Goal: Task Accomplishment & Management: Use online tool/utility

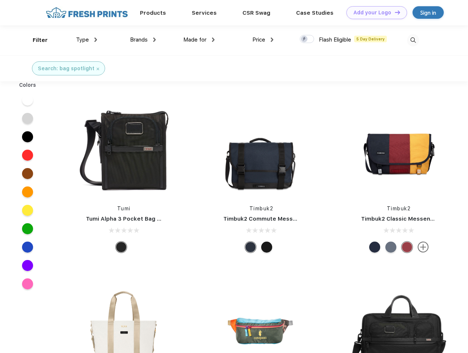
click at [374, 12] on link "Add your Logo Design Tool" at bounding box center [376, 12] width 61 height 13
click at [0, 0] on div "Design Tool" at bounding box center [0, 0] width 0 height 0
click at [394, 12] on link "Add your Logo Design Tool" at bounding box center [376, 12] width 61 height 13
click at [35, 40] on div "Filter" at bounding box center [40, 40] width 15 height 8
click at [87, 40] on span "Type" at bounding box center [82, 39] width 13 height 7
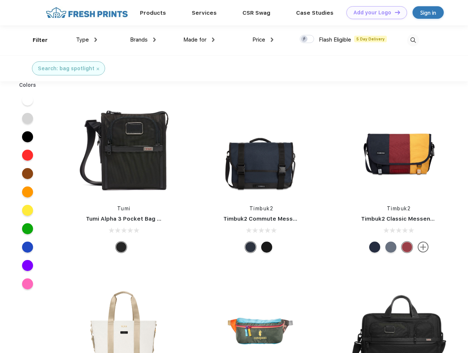
click at [143, 40] on span "Brands" at bounding box center [139, 39] width 18 height 7
click at [199, 40] on span "Made for" at bounding box center [194, 39] width 23 height 7
click at [263, 40] on span "Price" at bounding box center [258, 39] width 13 height 7
click at [307, 39] on div at bounding box center [307, 39] width 14 height 8
click at [304, 39] on input "checkbox" at bounding box center [302, 37] width 5 height 5
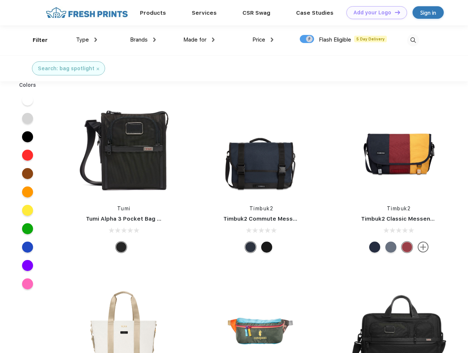
click at [413, 40] on img at bounding box center [413, 40] width 12 height 12
